Goal: Task Accomplishment & Management: Complete application form

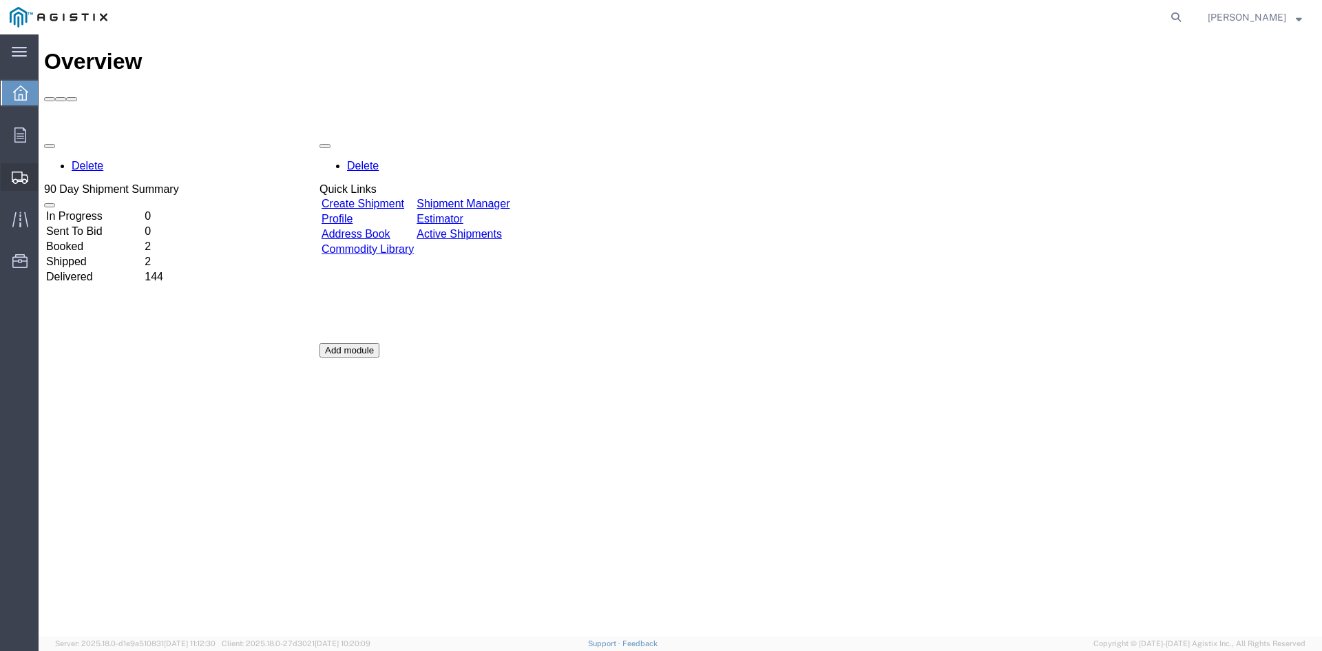
click at [0, 0] on span "Create Shipment" at bounding box center [0, 0] width 0 height 0
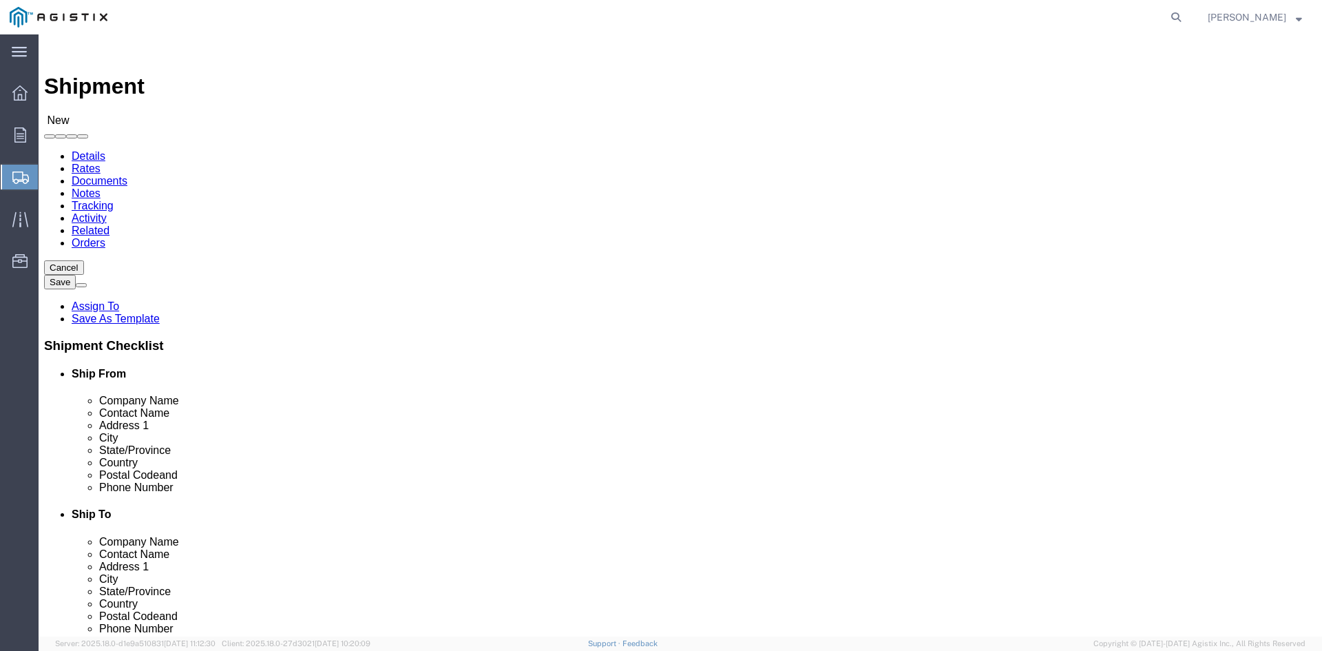
select select
click select "Select PG&E Power Partners"
select select "9596"
click select "Select PG&E Power Partners"
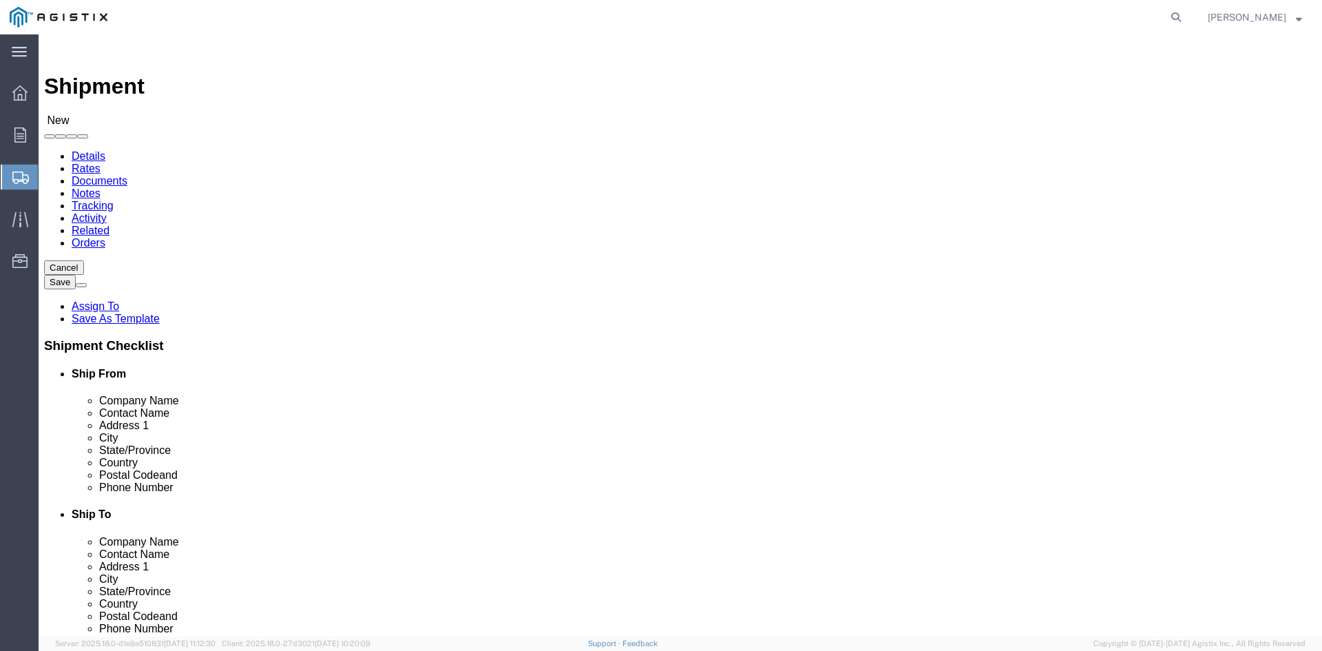
select select
click input "text"
type input "AMANDA"
click p "- Power Partners LLC - (Amanda Brown) 200 Newton Bridge Road, Athens, GA, 30607…"
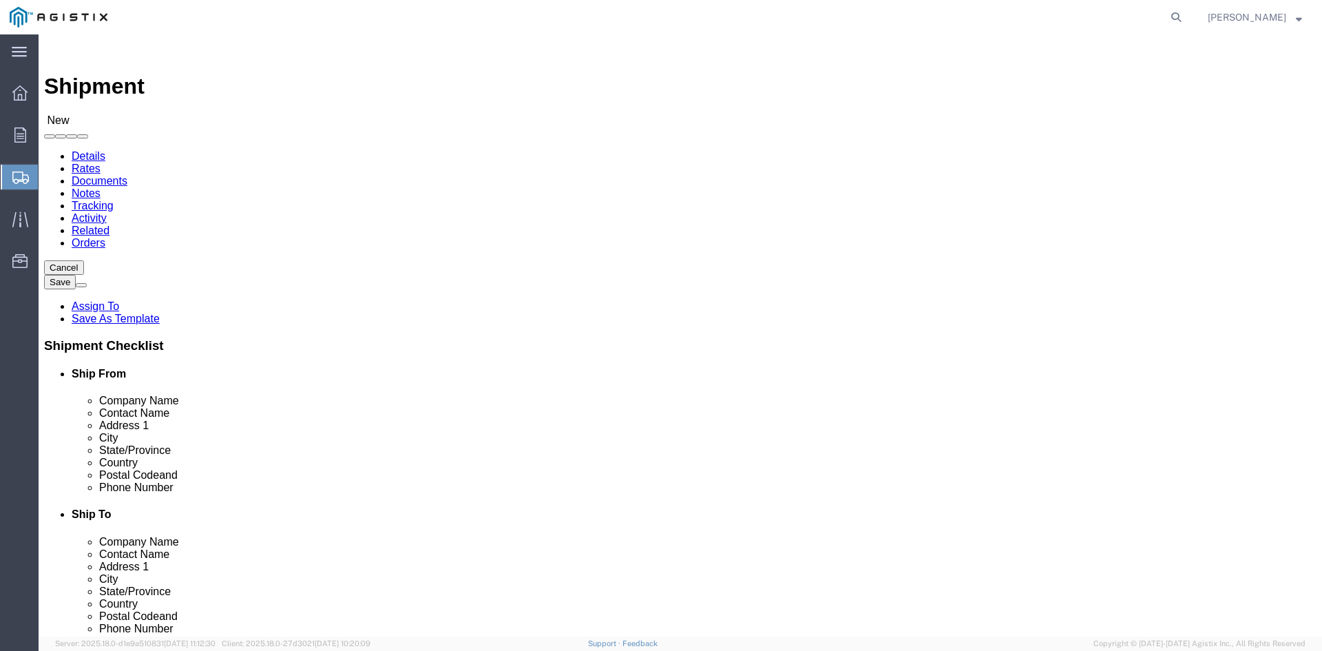
select select "GA"
type input "Amanda Brown"
click select "Select All Others Fremont DC Fresno DC Wheatland DC"
select select "23082"
click select "Select All Others Fremont DC Fresno DC Wheatland DC"
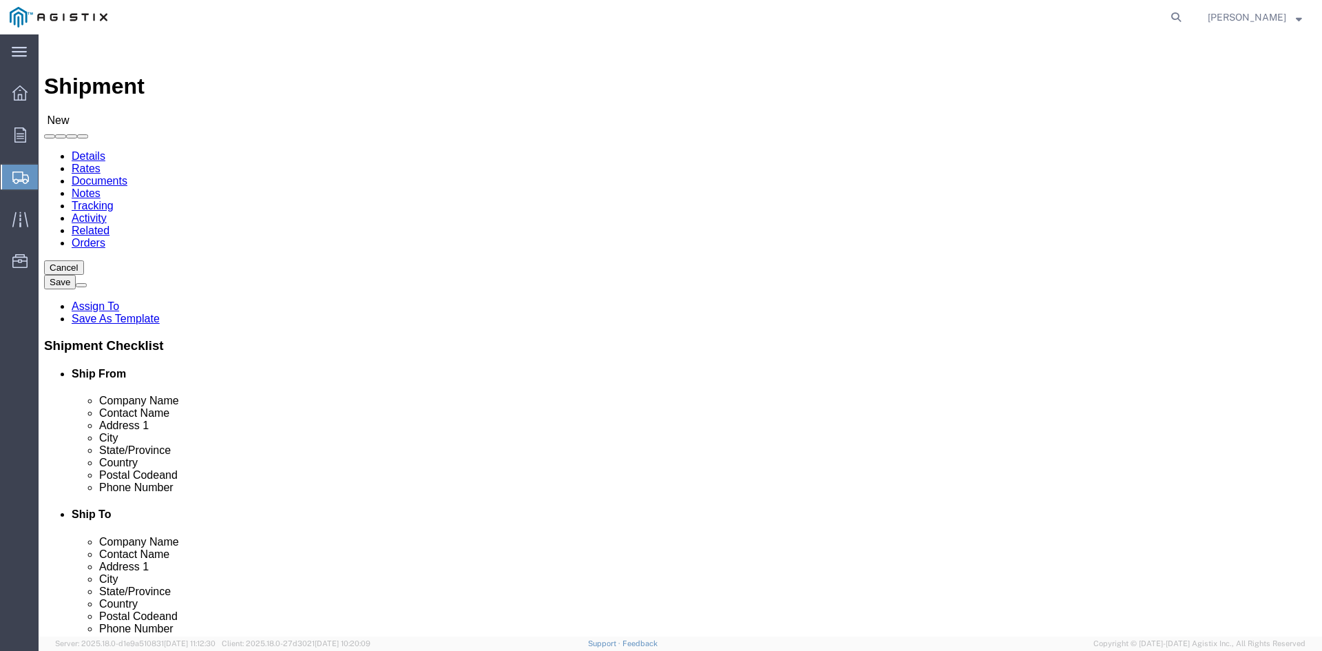
click input "text"
type input "RECEIVING"
click p "- PGE - (Receiving Department) 4101 S Airport way, Stockton, CA, 95206, US"
select select "CA"
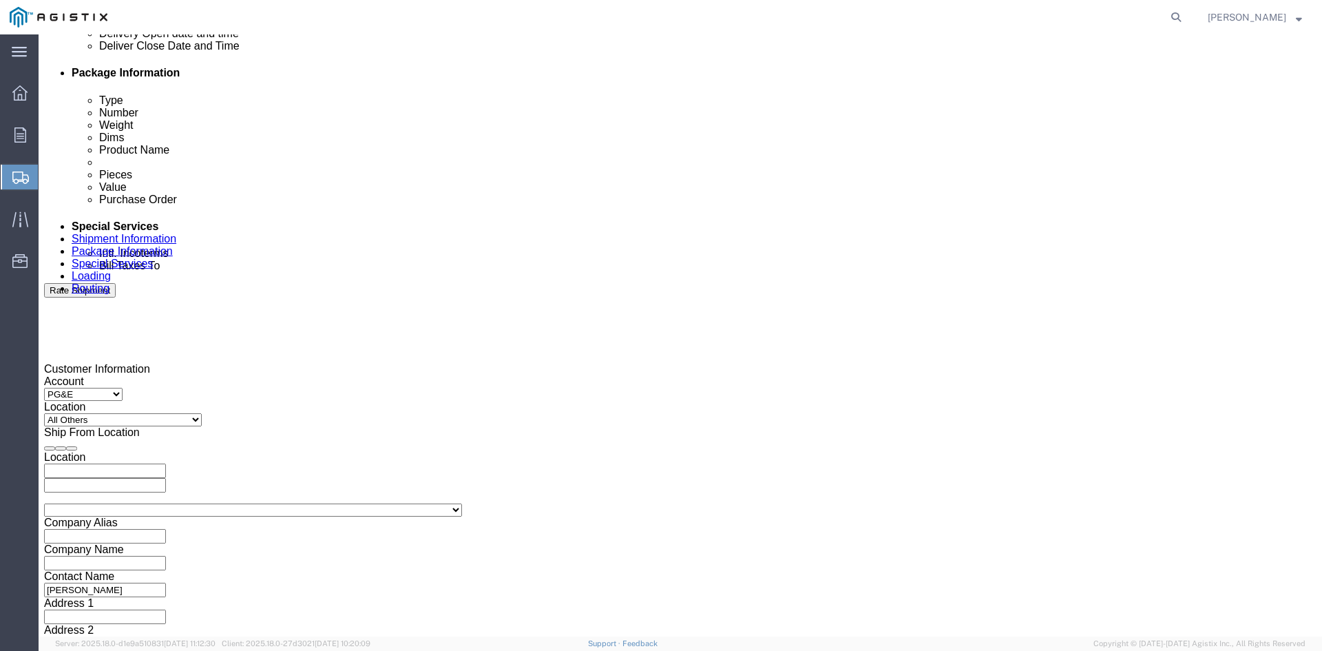
scroll to position [689, 0]
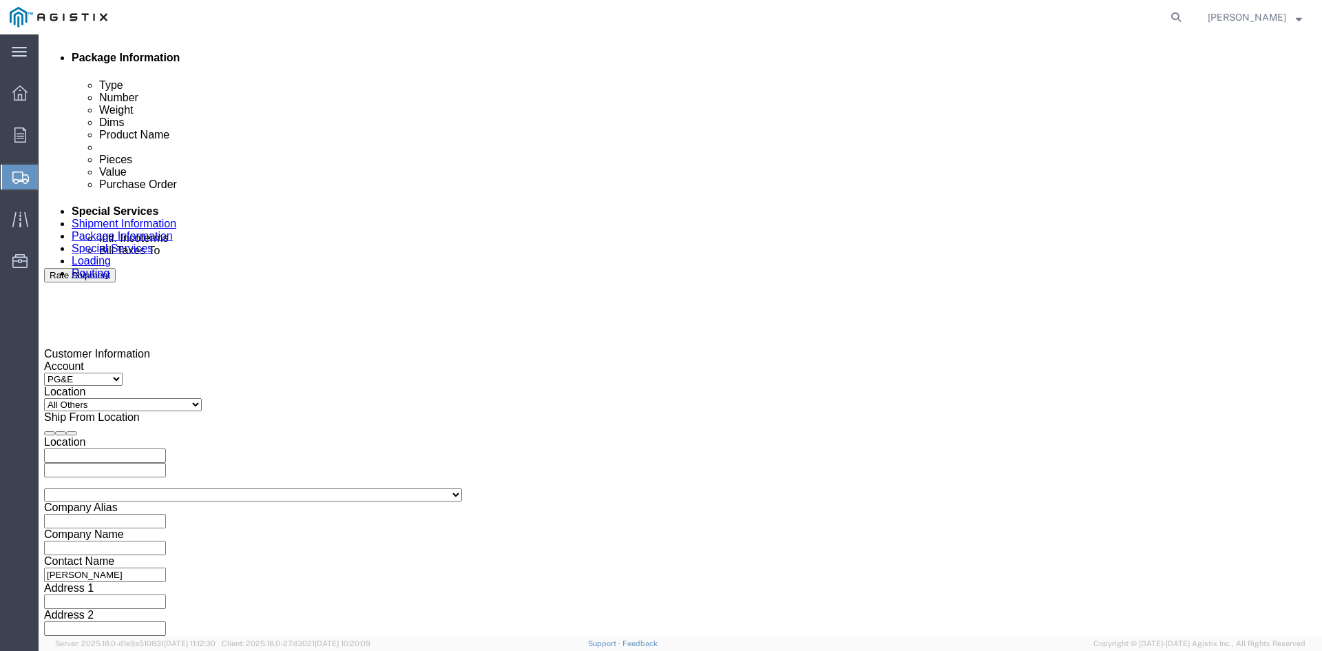
type input "Receiving Department"
click div "Pickup Start Date Pickup Start Time Pickup Open Date and Time Sep 10 2025 11:00…"
click div "Sep 10 2025 11:00 AM"
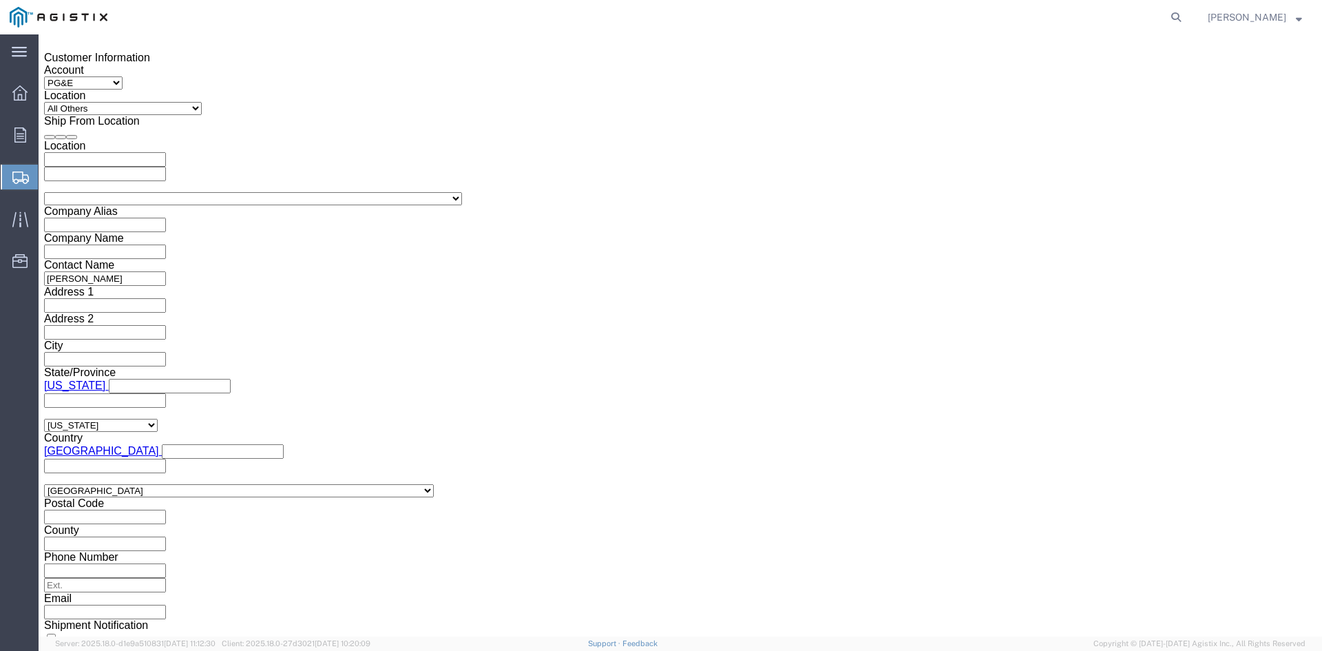
click button "Apply"
click div "Sep 12 2025 12:00 PM"
type input "5:00 PM"
click button "Apply"
click div
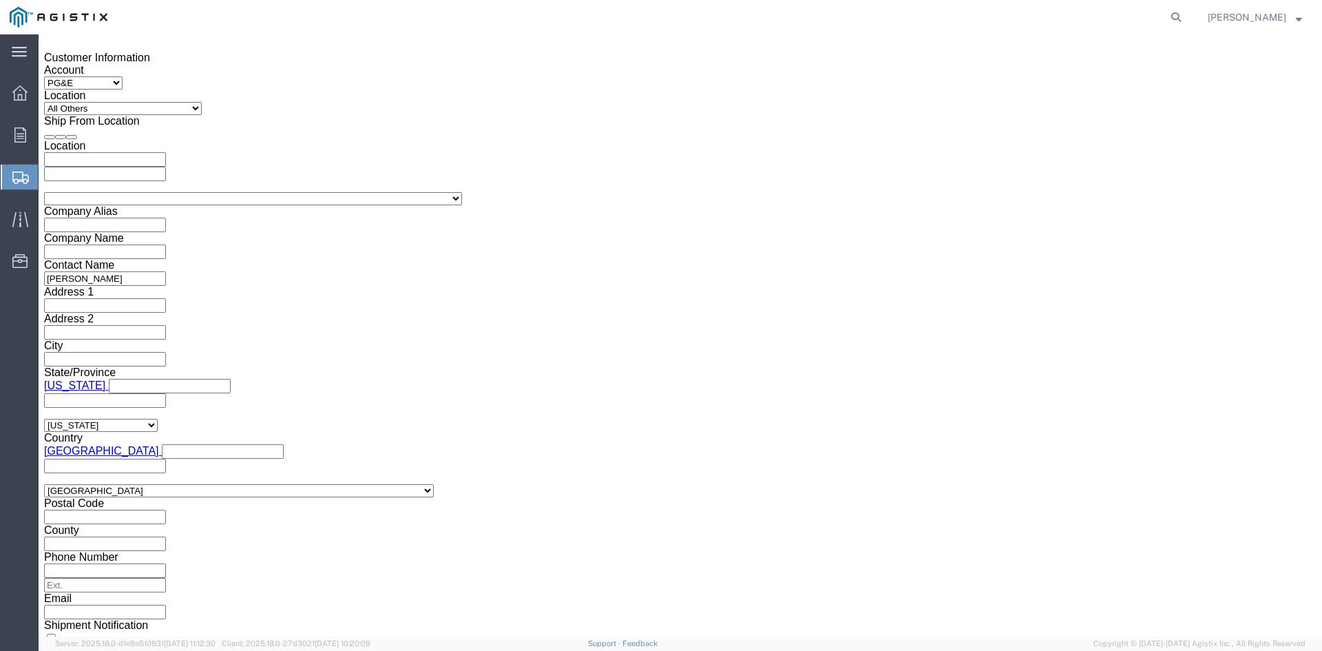
click input "6:00 PM"
click input "7:00 PM"
click input "7:30 PM"
type input "7:30 AM"
click button "Apply"
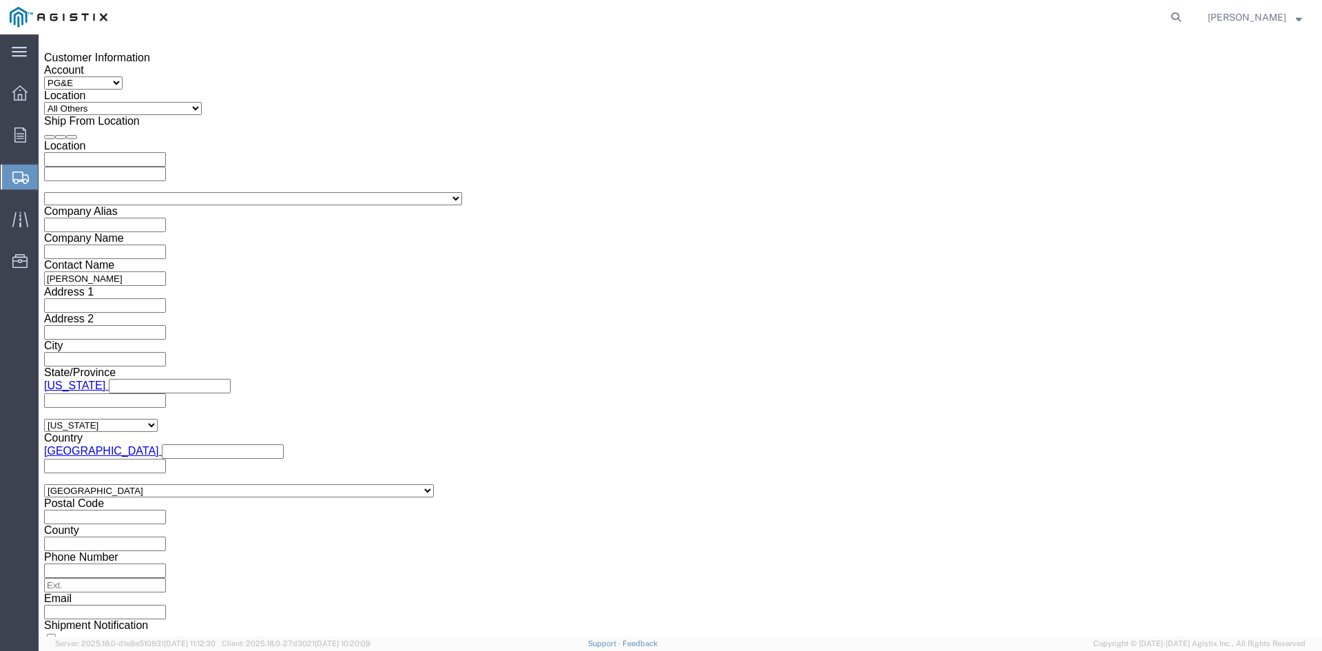
click div
click input "2:30 AM"
click input "2:00 AM"
type input "2:00 PM"
click button "Apply"
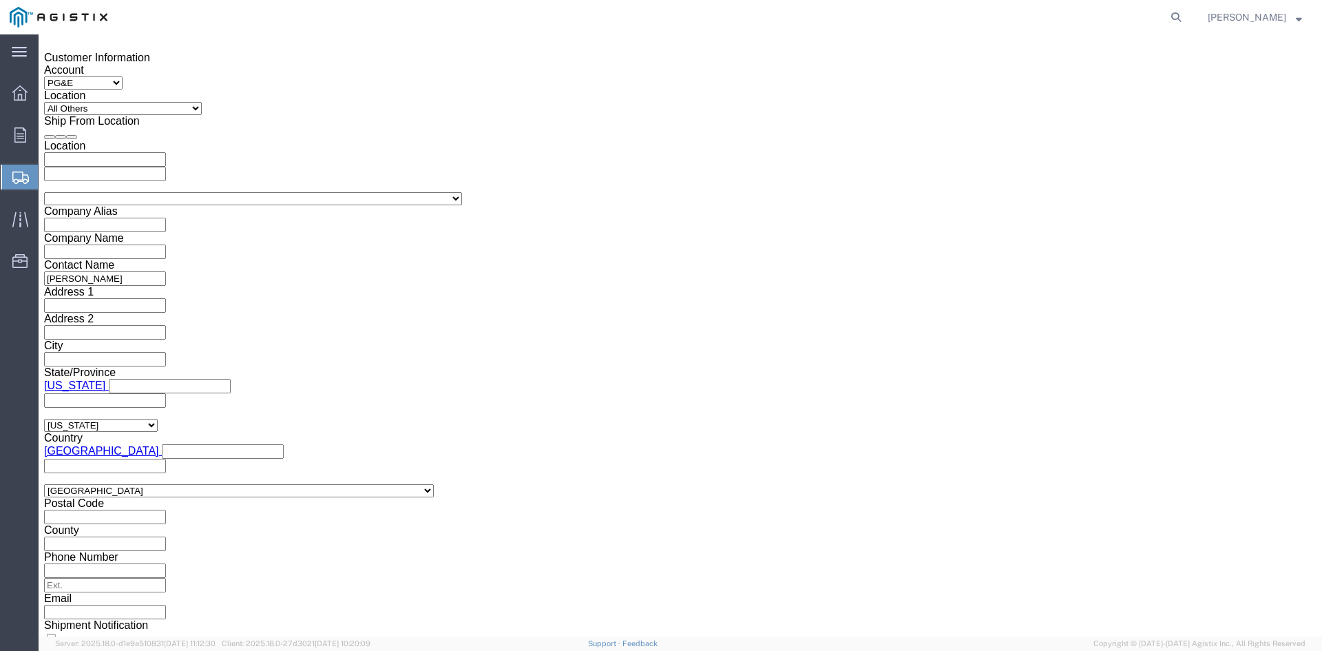
click input "text"
type input "3501407787"
click select "Select Account Type Activity ID Airline Appointment Number ASN Batch Request # …"
select select "BOL"
click select "Select Account Type Activity ID Airline Appointment Number ASN Batch Request # …"
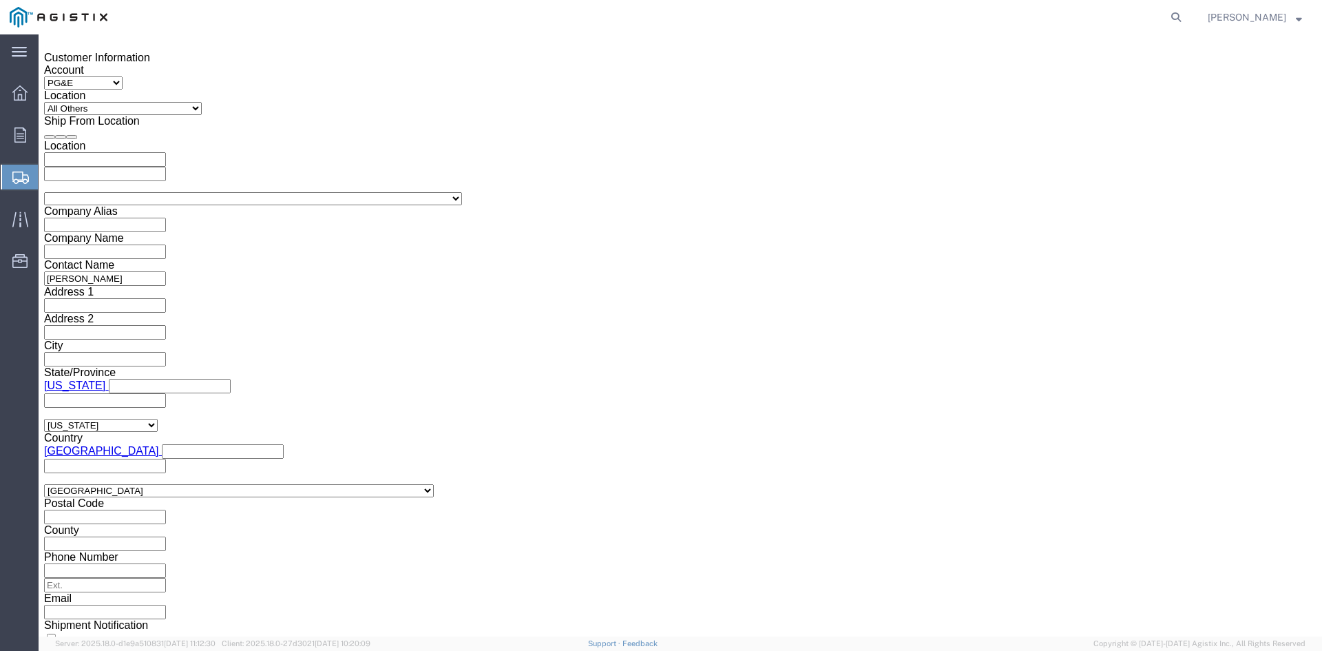
click input "text"
type input "9879947"
click select "Select Air Less than Truckload Multi-Leg Ocean Freight Rail Small Parcel Truckl…"
select select "TL"
click select "Select Air Less than Truckload Multi-Leg Ocean Freight Rail Small Parcel Truckl…"
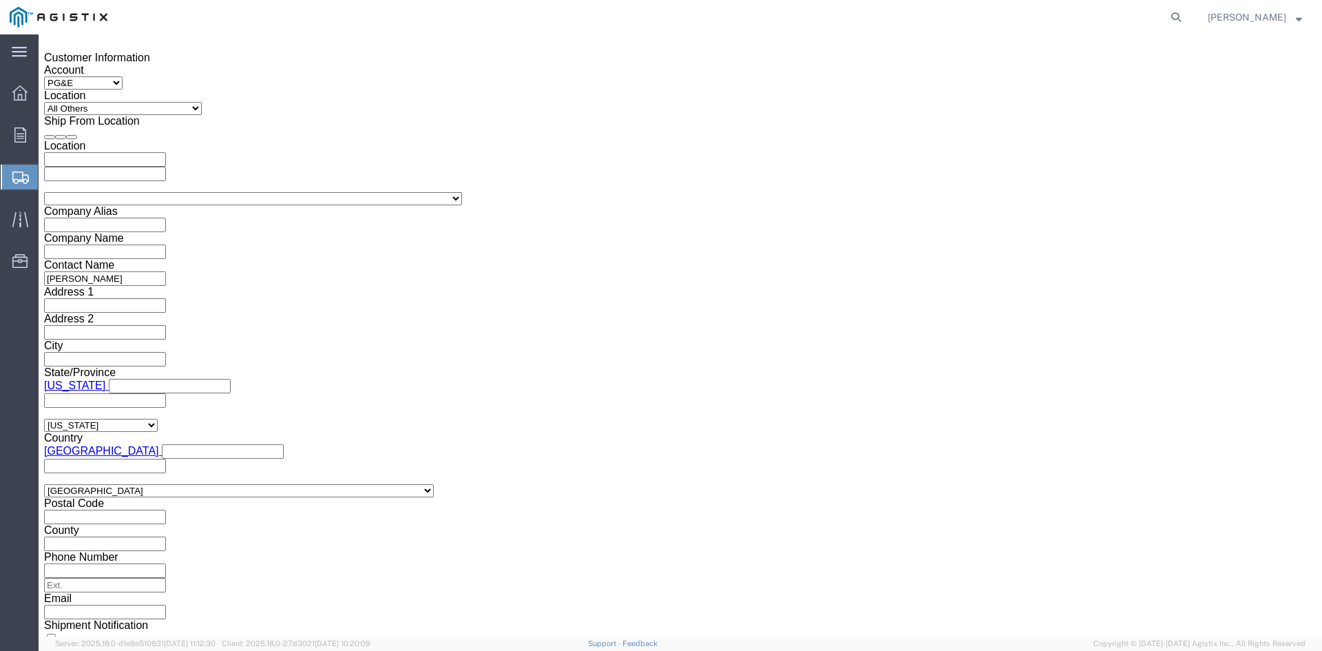
click select "Select 1-Ton (PSS) 10 Wheel 10 Yard Dump Truck 20 Yard Dump Truck Bobtail Botto…"
select select "FLBD"
click select "Select 1-Ton (PSS) 10 Wheel 10 Yard Dump Truck 20 Yard Dump Truck Bobtail Botto…"
click button "Continue"
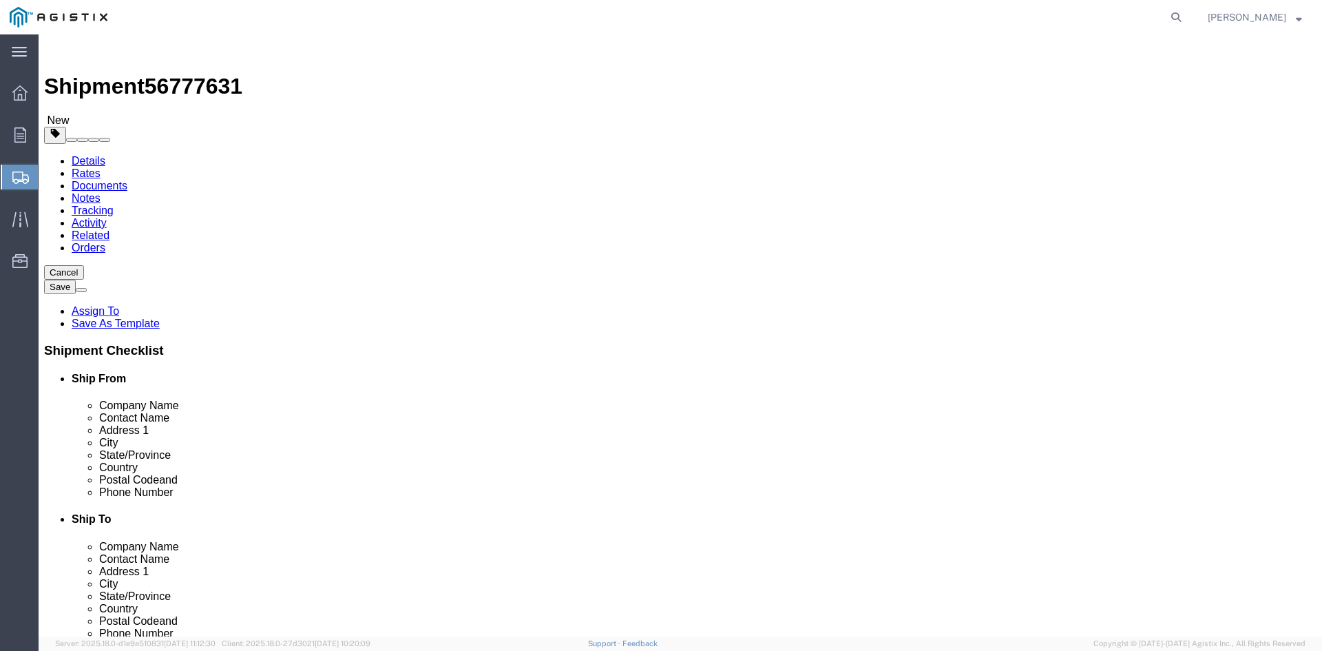
click select "Select Bulk Bundle(s) Cardboard Box(es) Carton(s) Crate(s) Drum(s) (Fiberboard)…"
select select "PSNS"
click select "Select Bulk Bundle(s) Cardboard Box(es) Carton(s) Crate(s) Drum(s) (Fiberboard)…"
click input "text"
type input "1"
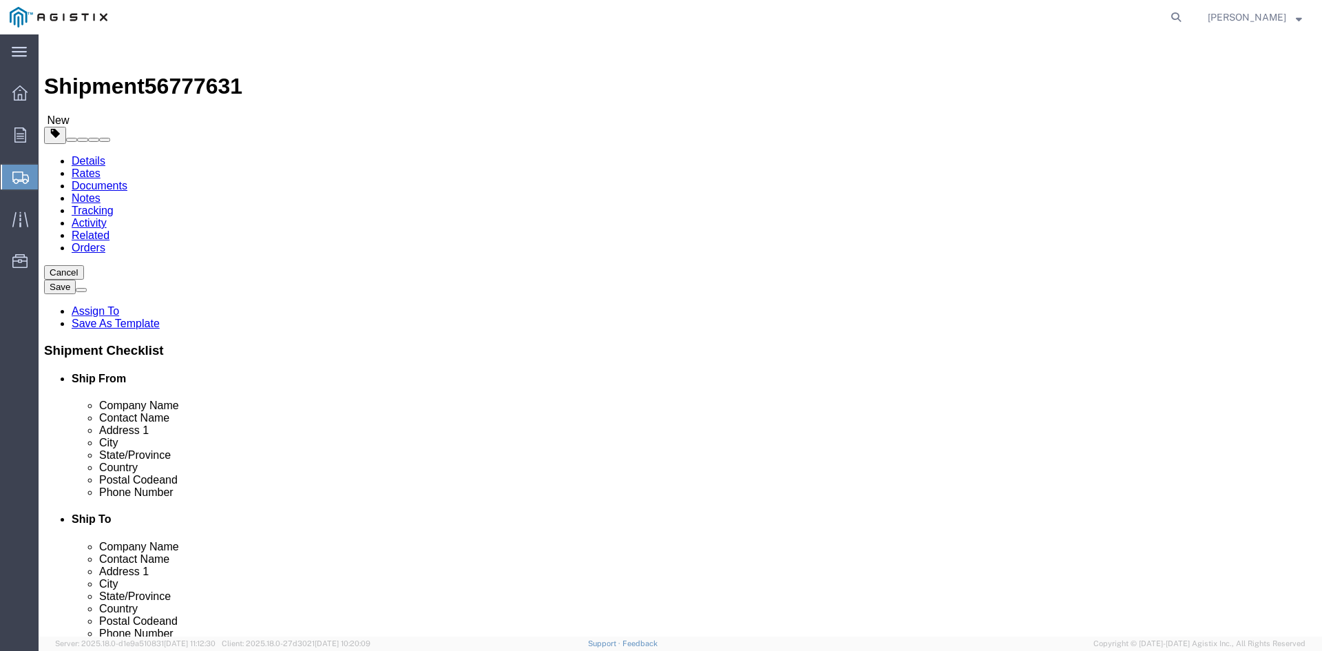
drag, startPoint x: 203, startPoint y: 294, endPoint x: 178, endPoint y: 292, distance: 24.9
click div "1"
type input "85"
click input "text"
type input "24"
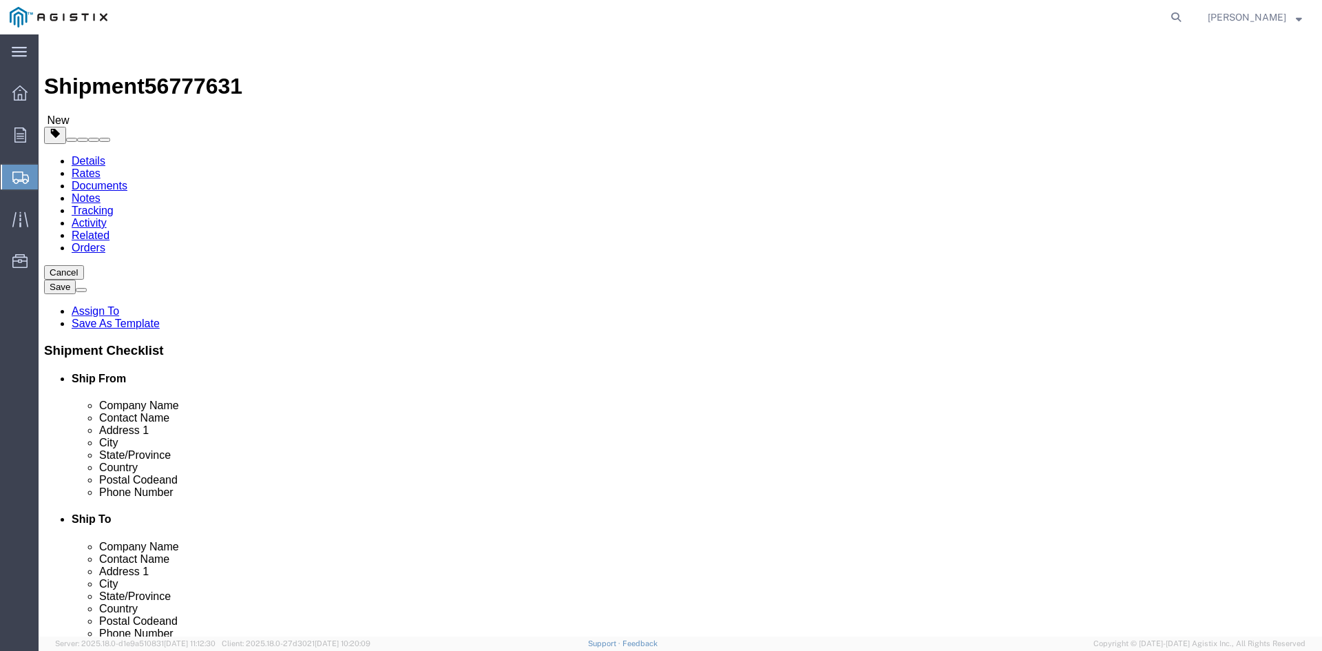
click input "text"
type input "24"
click input "text"
type input "34.75"
drag, startPoint x: 216, startPoint y: 340, endPoint x: 147, endPoint y: 340, distance: 68.9
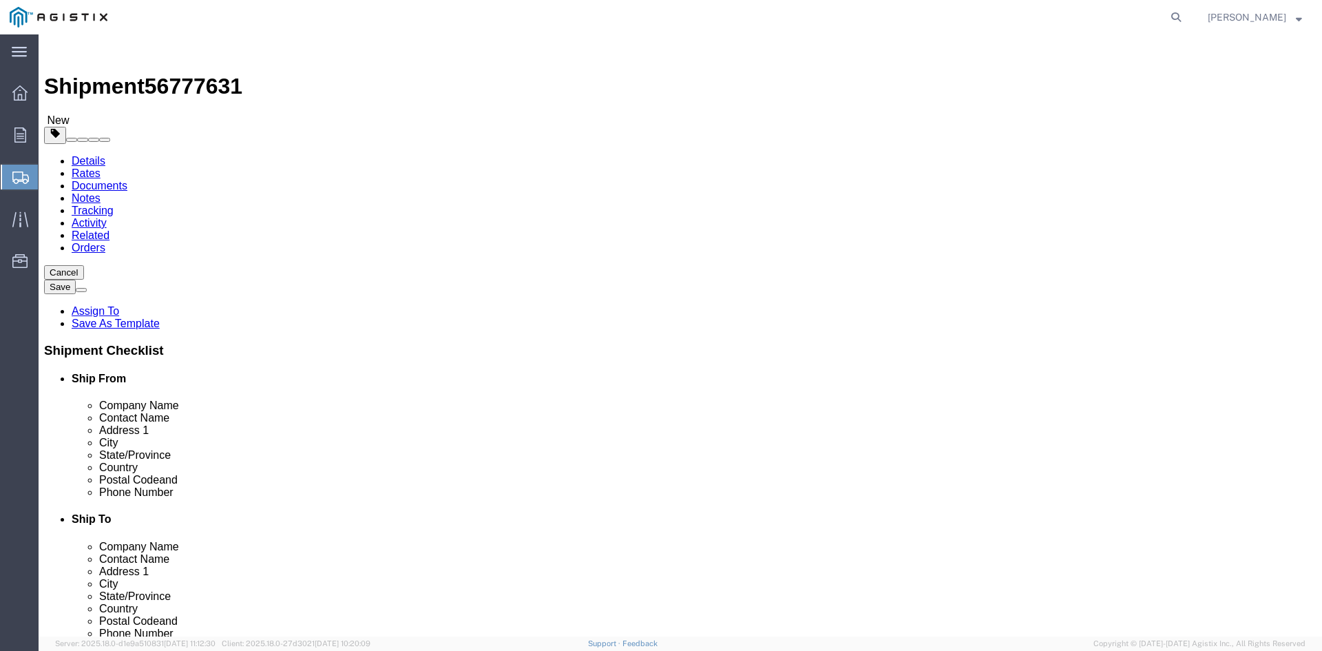
click div "Weight Total weight of packages in pounds or kilograms 0.00 Select kgs lbs Ship…"
type input "28028.71"
click link "Add Content"
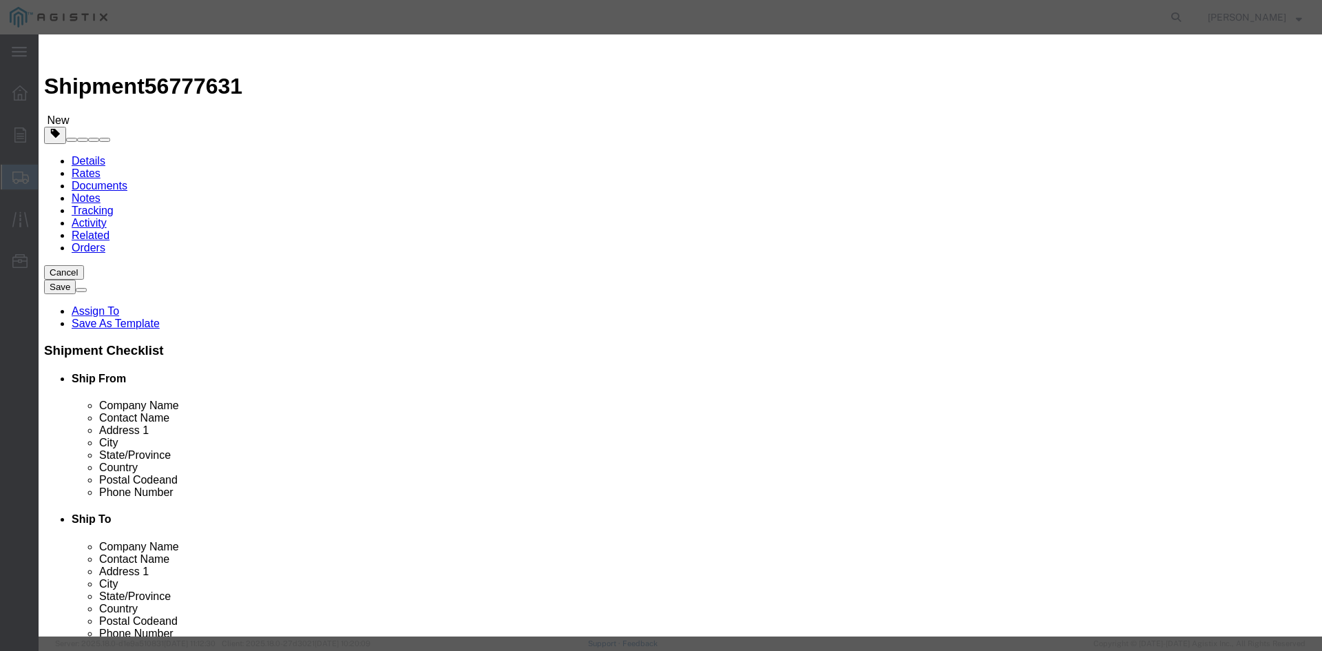
click input "text"
type input "Overhead Transformer"
drag, startPoint x: 419, startPoint y: 127, endPoint x: 385, endPoint y: 127, distance: 33.7
click div "Pieces 0 Select Bag Barrels 100Board Feet Bottle Box Blister Pack Carats Can Ca…"
type input "85"
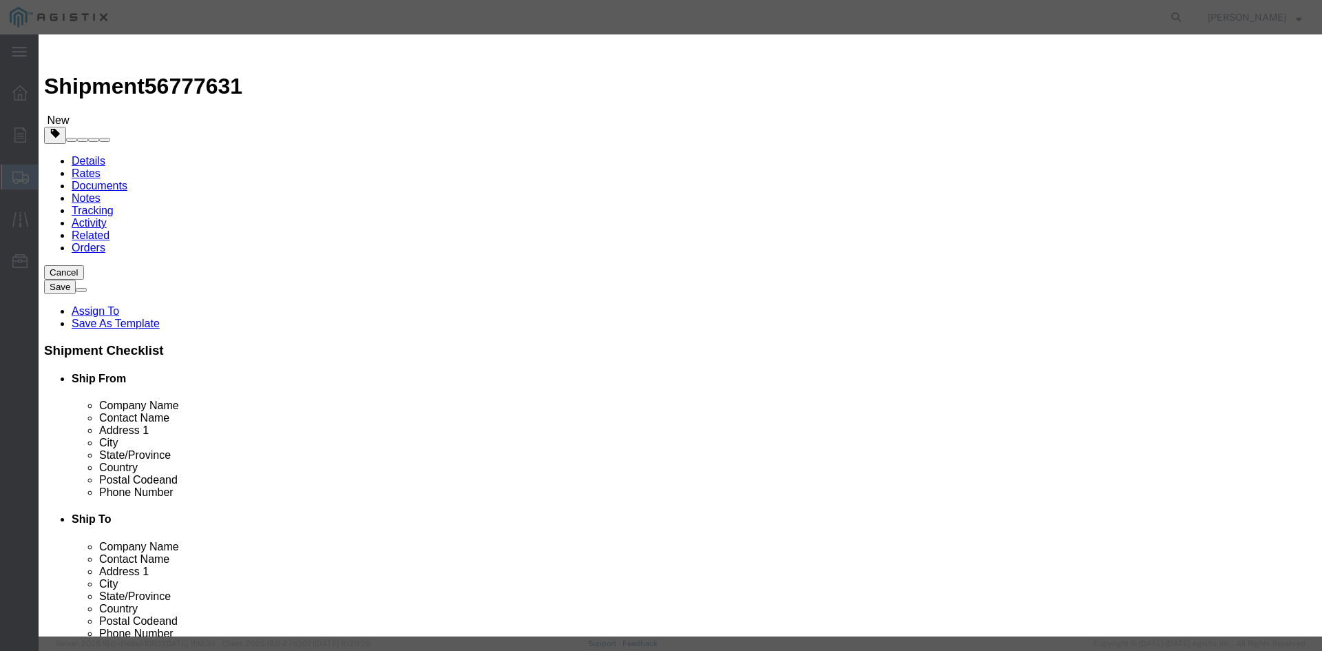
click input "text"
type input "1"
click select "Select 50 55 60 65 70 85 92.5 100 125 175 250 300 400"
select select "55"
click select "Select 50 55 60 65 70 85 92.5 100 125 175 250 300 400"
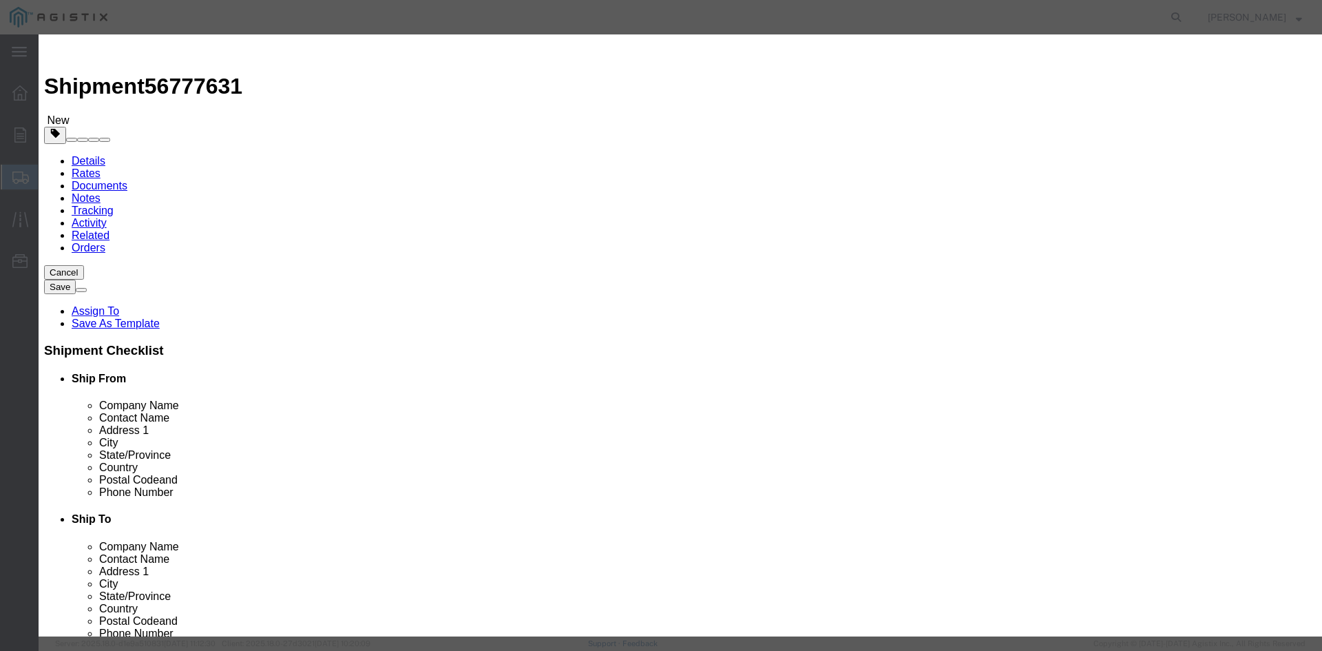
click button "Save & Close"
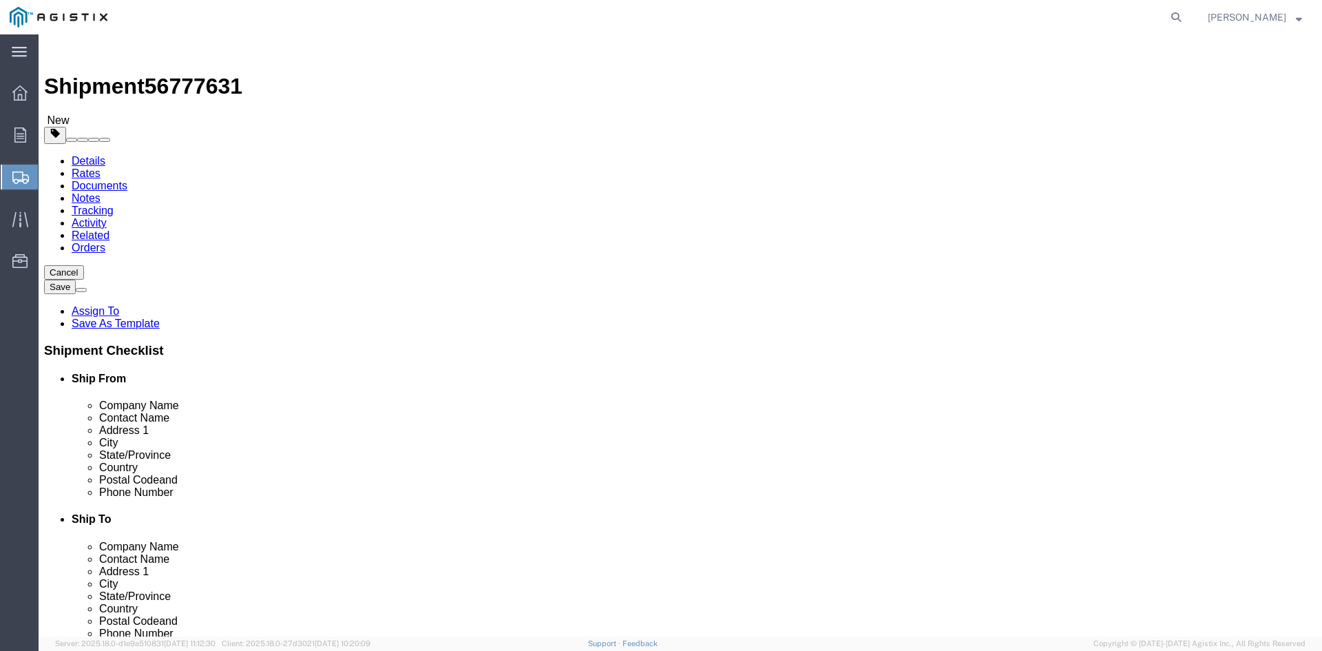
click link "Add Package"
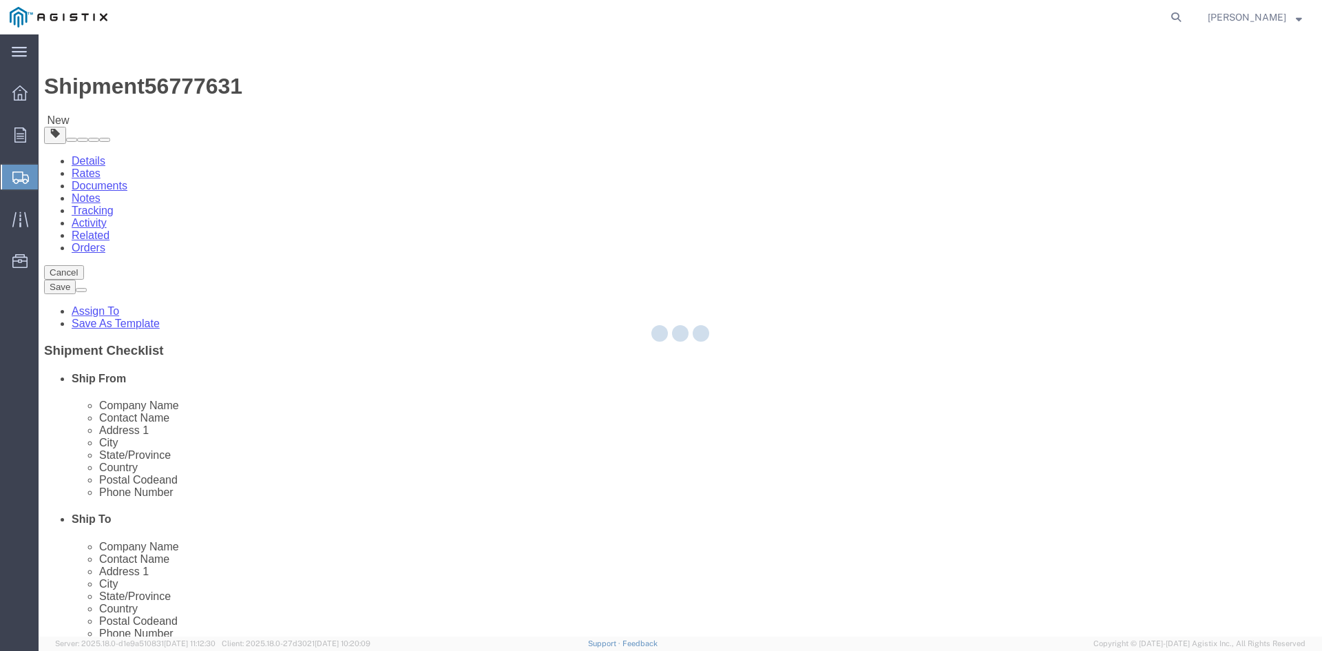
select select "PSNS"
select select "CBOX"
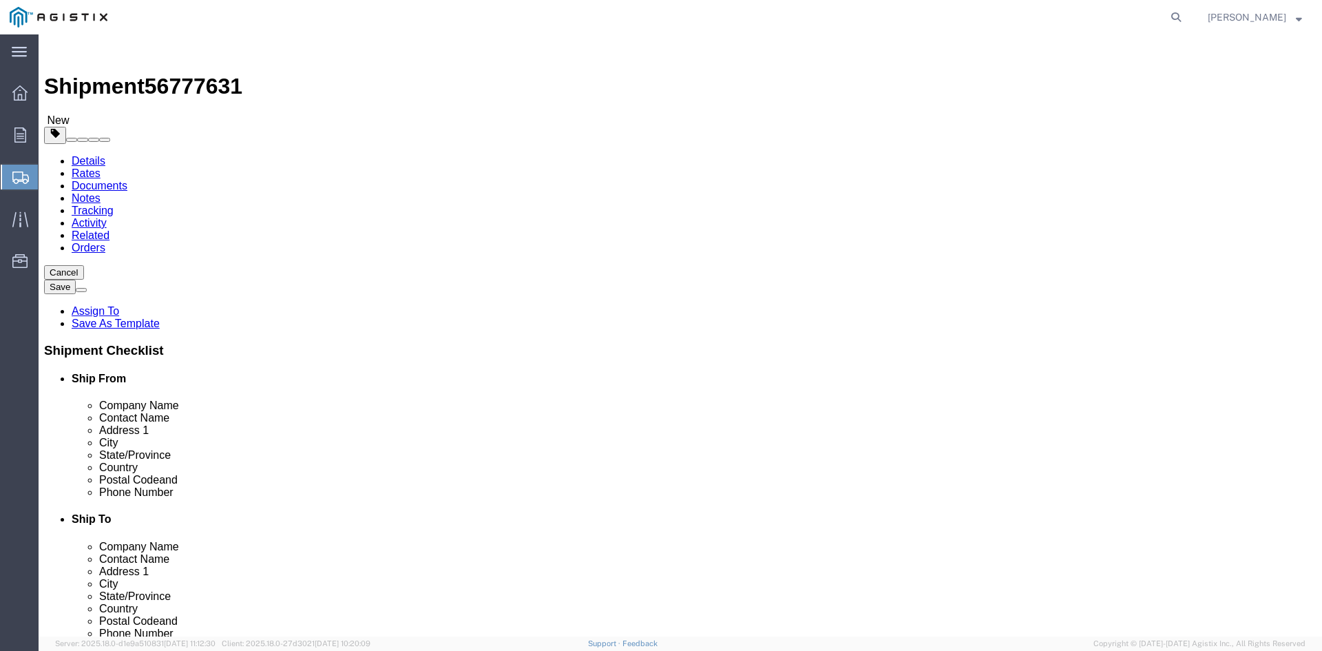
click span "button"
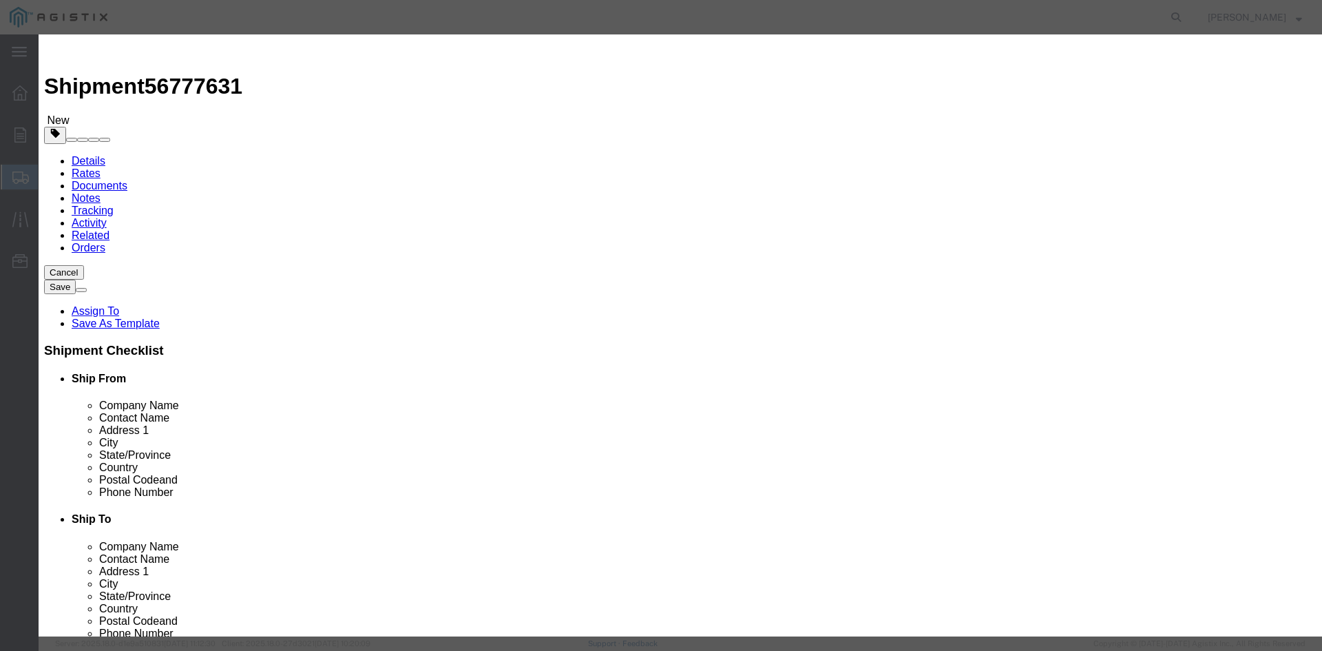
click button "Yes"
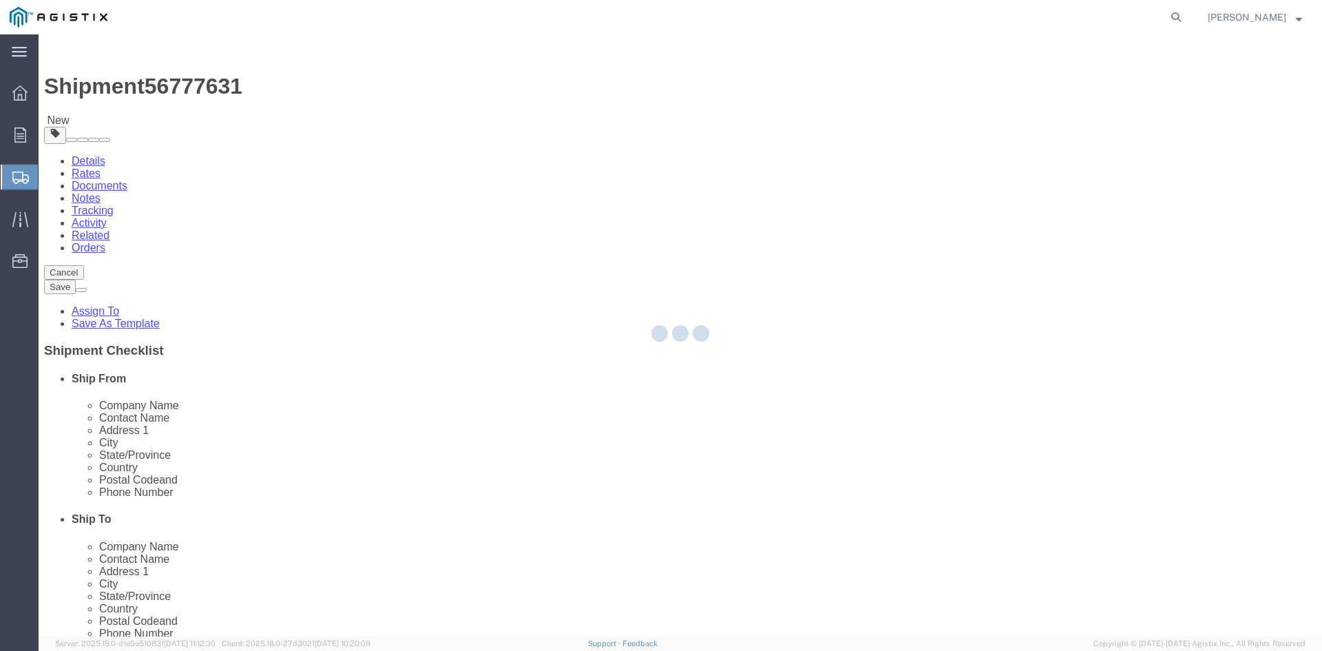
select select "PSNS"
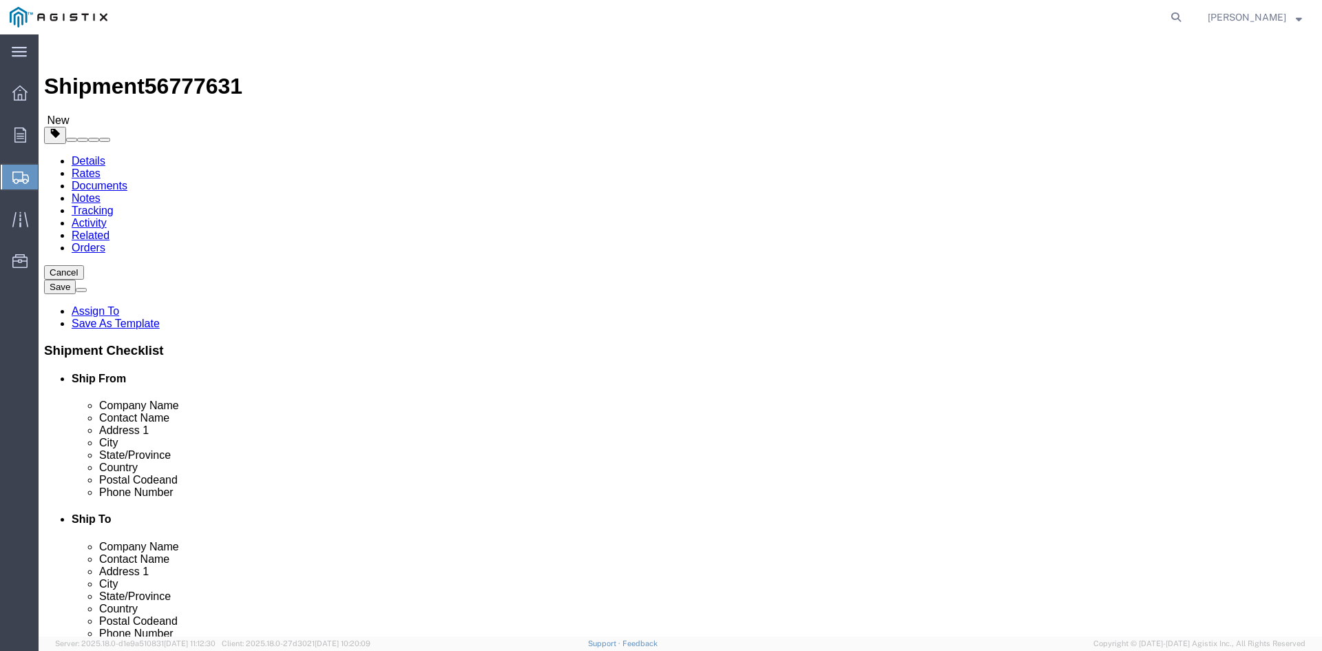
click icon
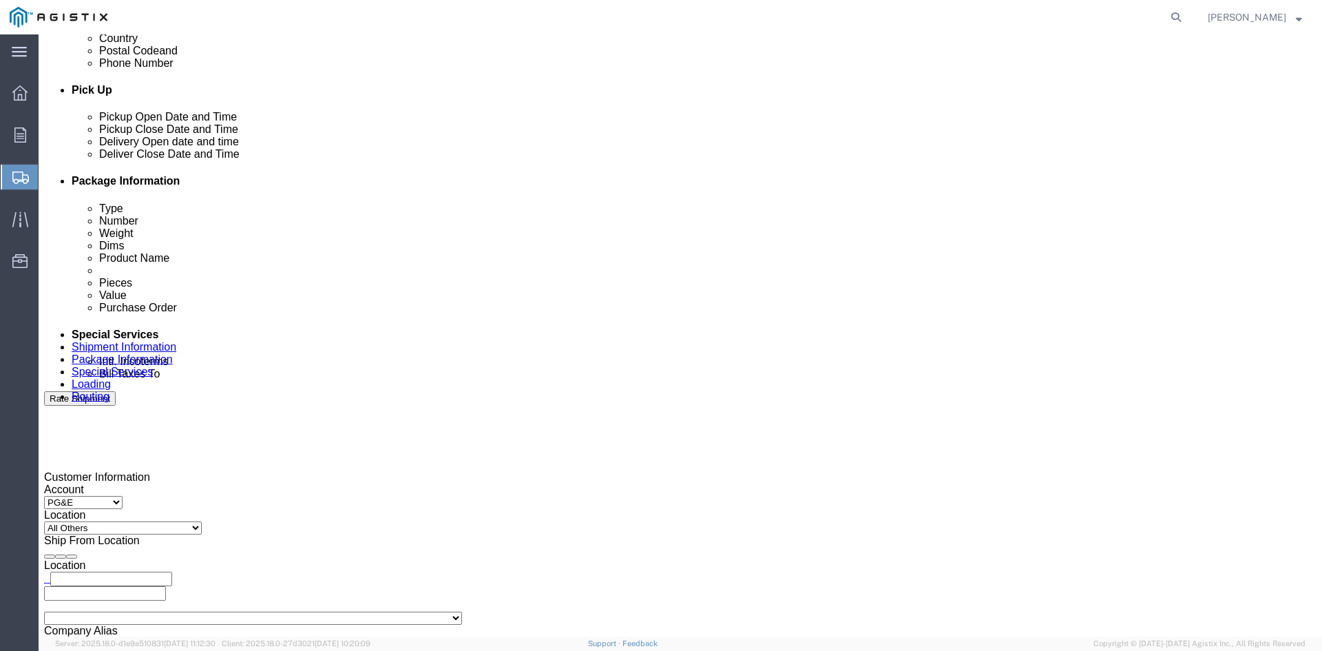
scroll to position [689, 0]
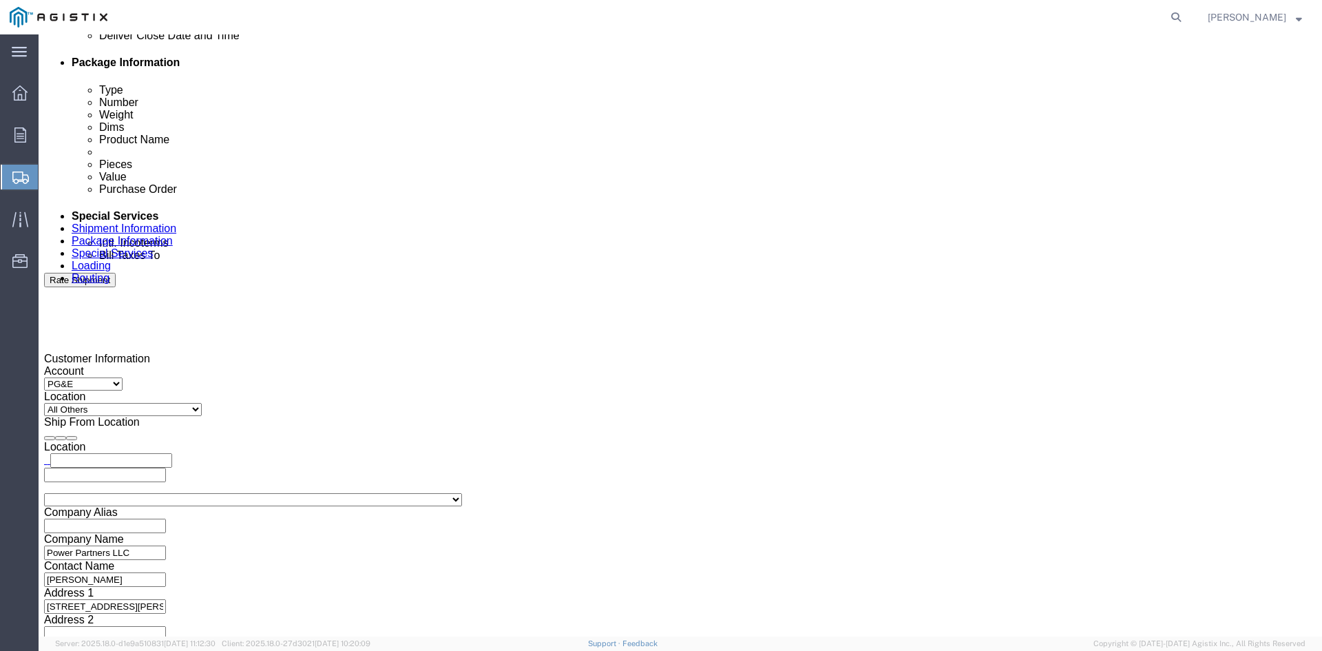
click input "text"
type input "tristang@ats-inc.com"
type input "customer.service@powerpartners-usa.com"
type input "tristang@ats-inc.com,customer.service@powerpartners-usa.com"
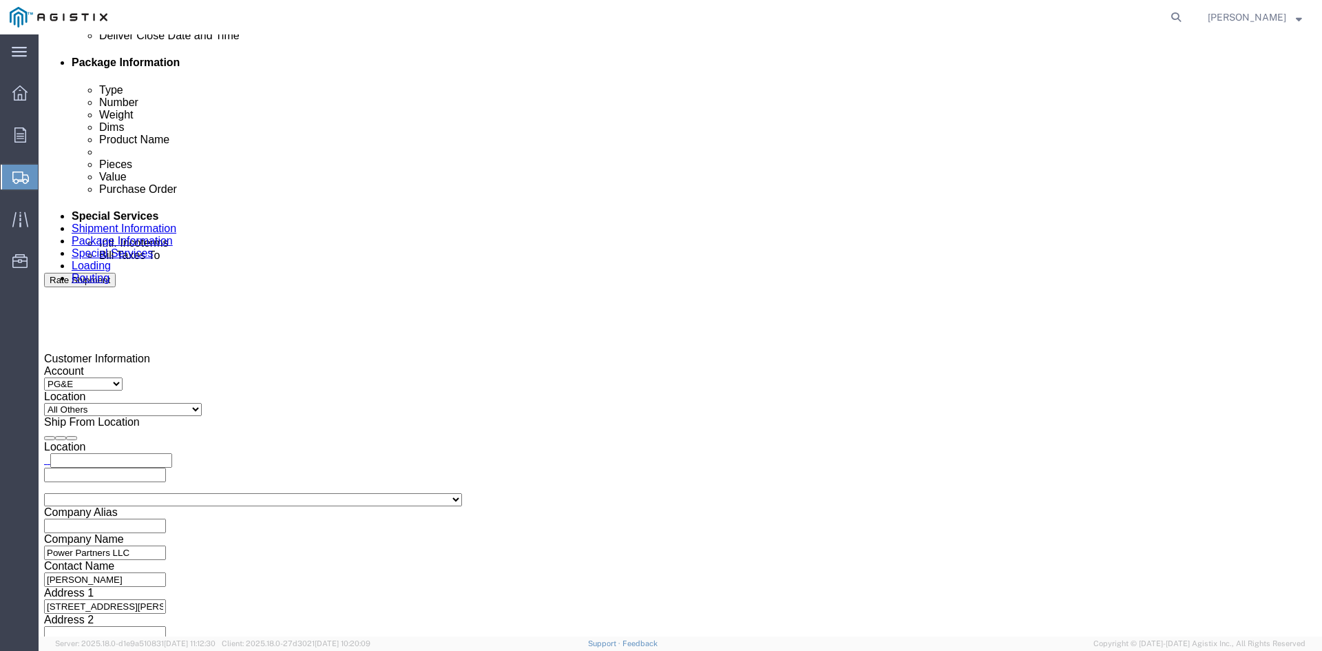
type input "z"
type input "tristang@ats-inc.com,customer.service@powerpartners-usa.com,zachmo@ats-inc.com"
type input "s"
type input "tristang@ats-inc.com,customer.service@powerpartners-usa.com,zachmo@ats-inc.com,…"
type input "ke"
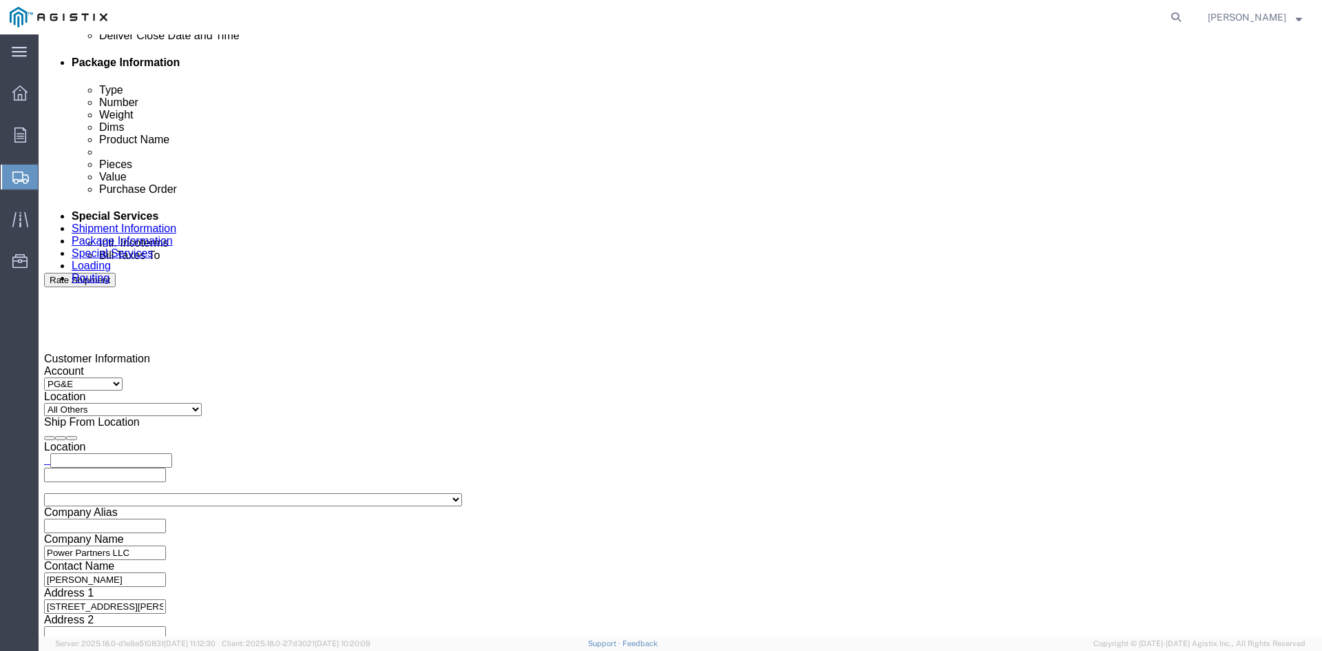
type input "tristang@ats-inc.com,customer.service@powerpartners-usa.com,zachmo@ats-inc.com,…"
type input "pr"
type input "tristang@ats-inc.com,customer.service@powerpartners-usa.com,zachmo@ats-inc.com,…"
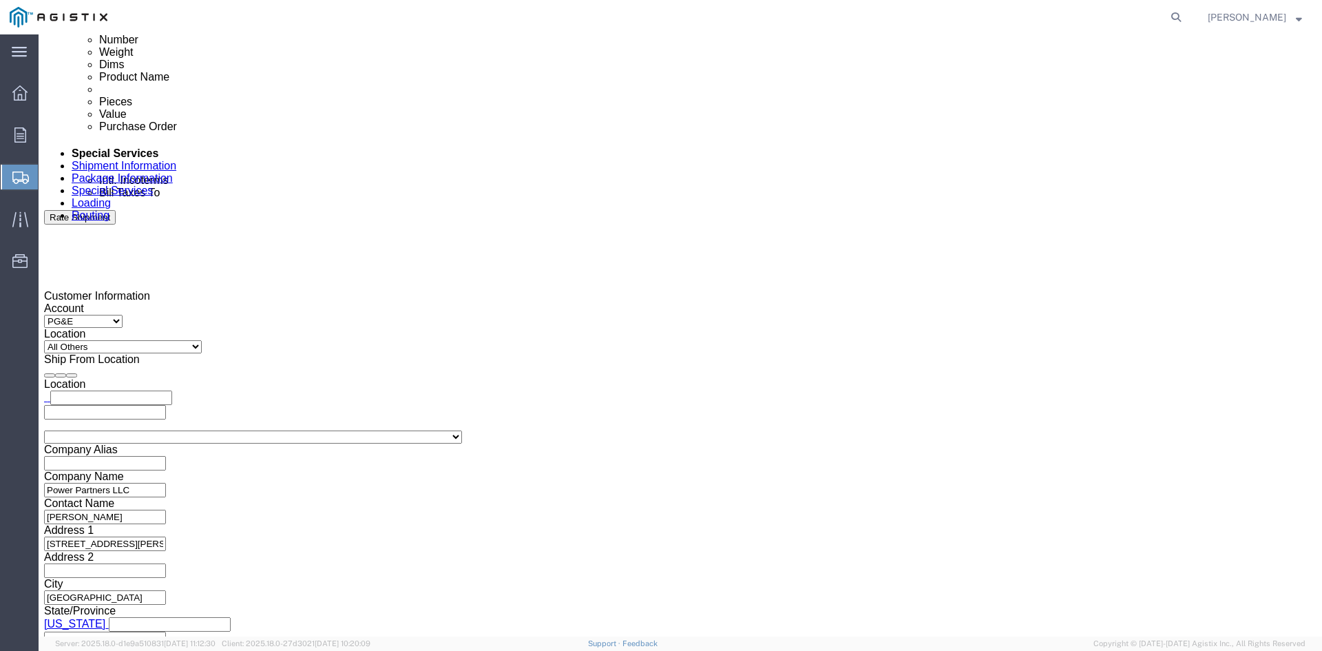
scroll to position [834, 0]
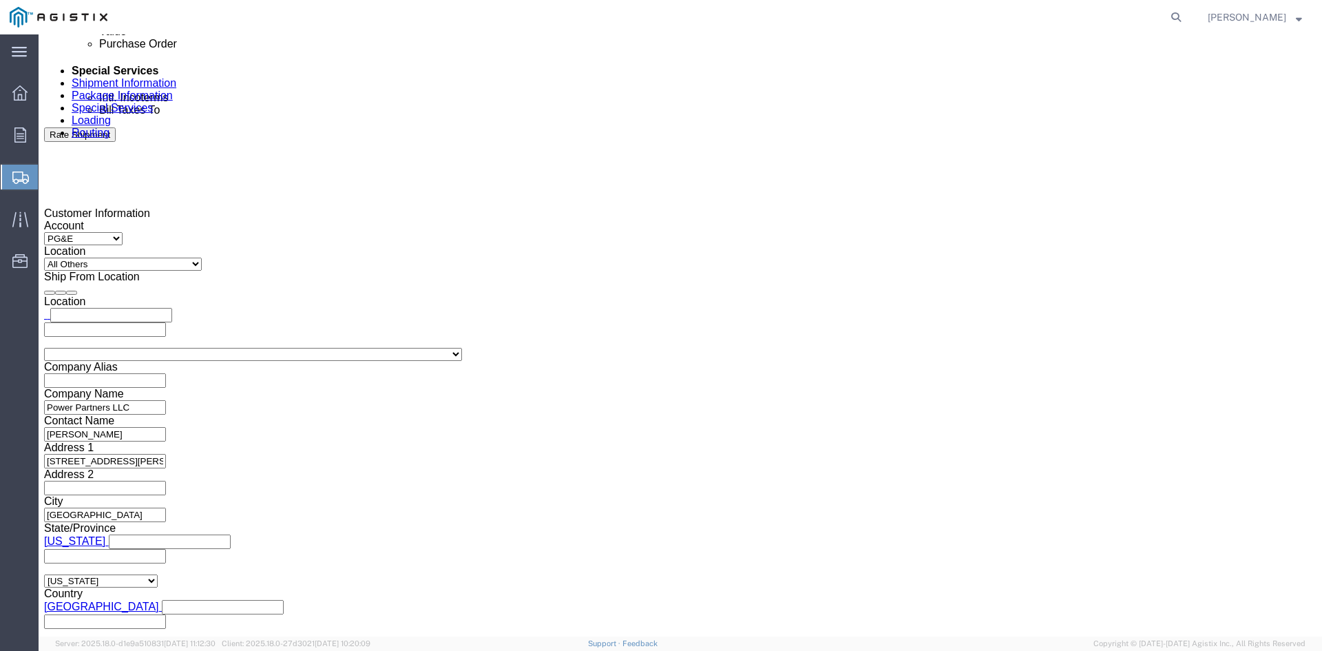
click button "Rate Shipment"
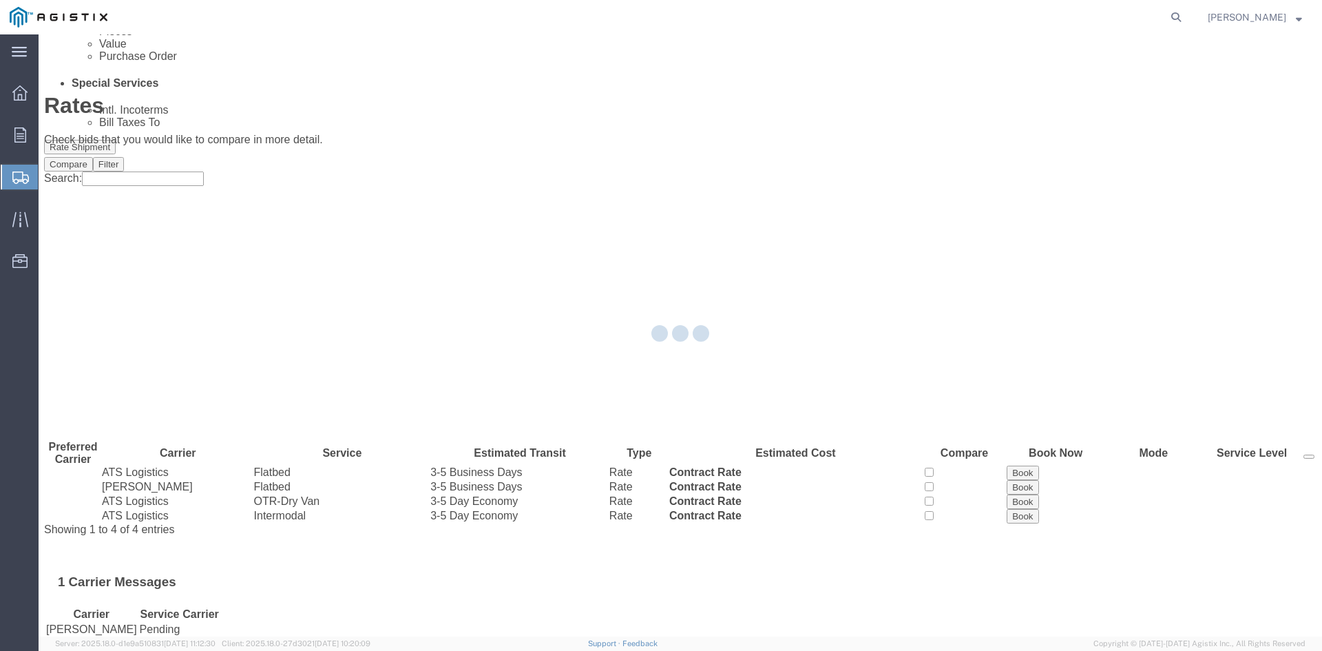
scroll to position [0, 0]
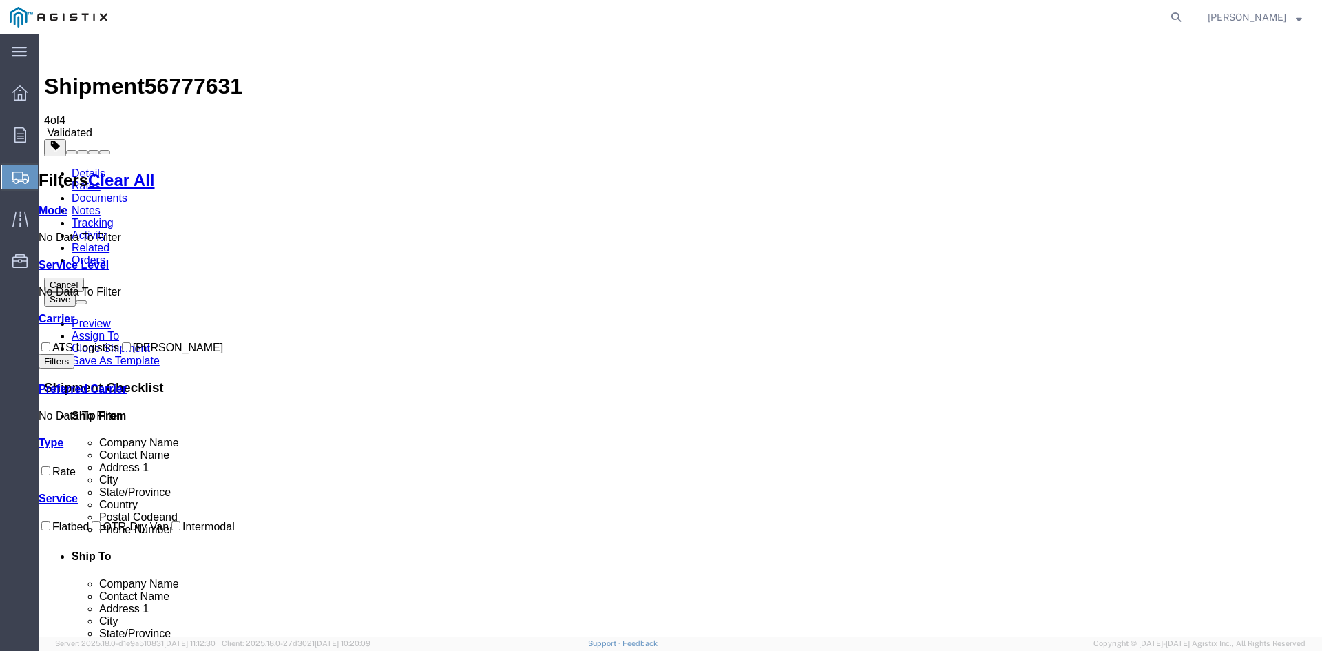
click at [50, 342] on input "ATS Logistics" at bounding box center [45, 346] width 9 height 9
checkbox input "true"
